Goal: Task Accomplishment & Management: Complete application form

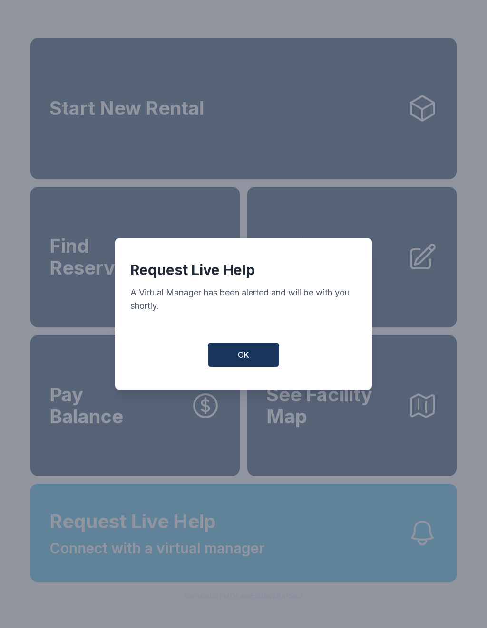
click at [260, 352] on button "OK" at bounding box center [243, 355] width 71 height 24
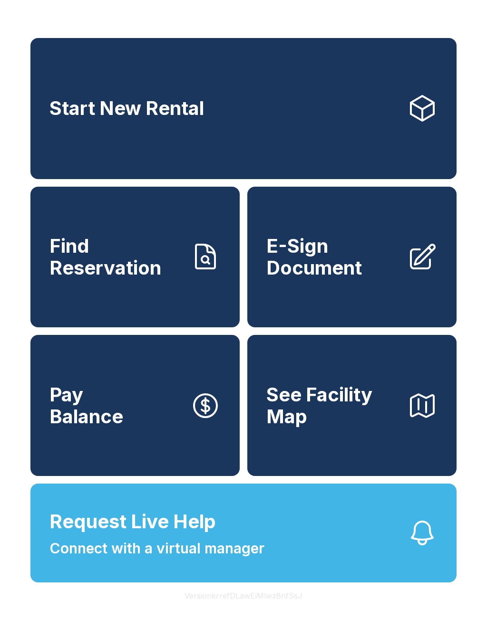
click at [358, 271] on span "E-Sign Document" at bounding box center [332, 256] width 133 height 43
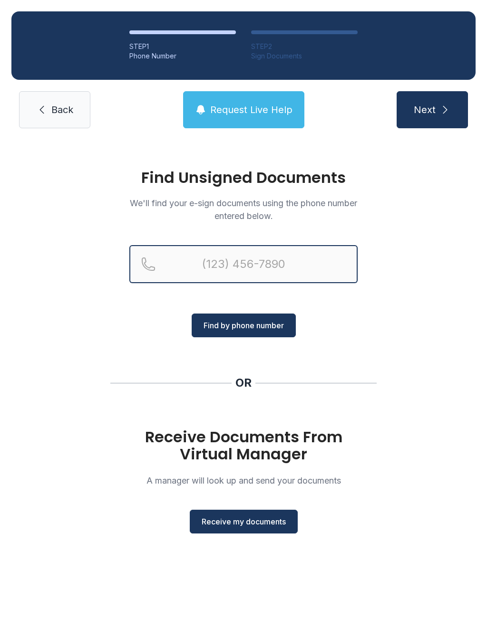
click at [274, 263] on input "Reservation phone number" at bounding box center [243, 264] width 228 height 38
type input "(901) 2"
click at [424, 378] on div "Find Unsigned Documents We'll find your e-sign documents using the phone number…" at bounding box center [243, 356] width 487 height 432
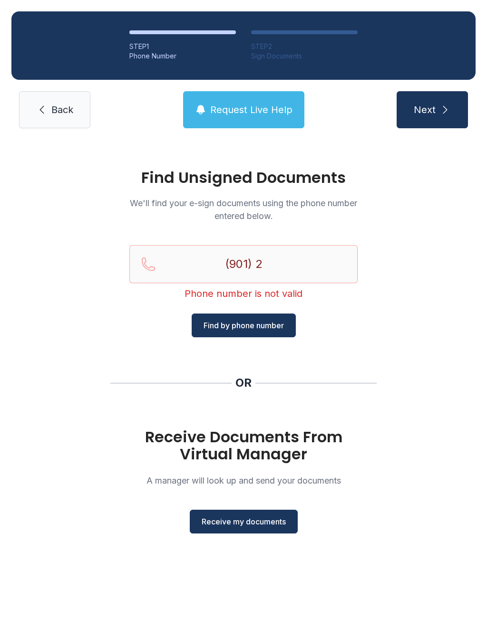
click at [280, 554] on div "Find Unsigned Documents We'll find your e-sign documents using the phone number…" at bounding box center [243, 356] width 487 height 432
click at [254, 522] on span "Receive my documents" at bounding box center [244, 521] width 84 height 11
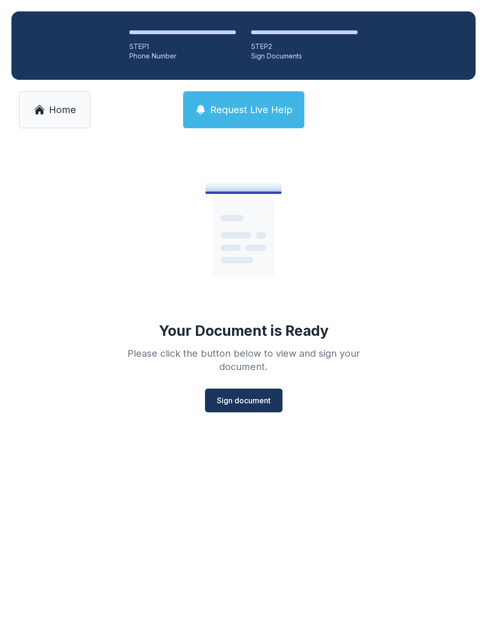
click at [251, 403] on span "Sign document" at bounding box center [244, 400] width 54 height 11
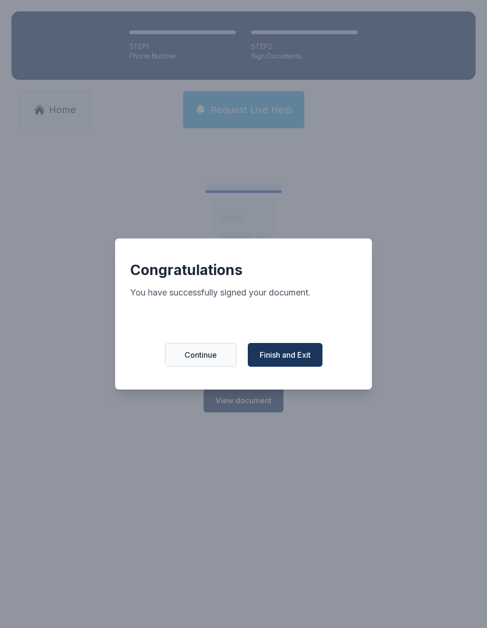
click at [304, 348] on button "Finish and Exit" at bounding box center [285, 355] width 75 height 24
